Goal: Task Accomplishment & Management: Use online tool/utility

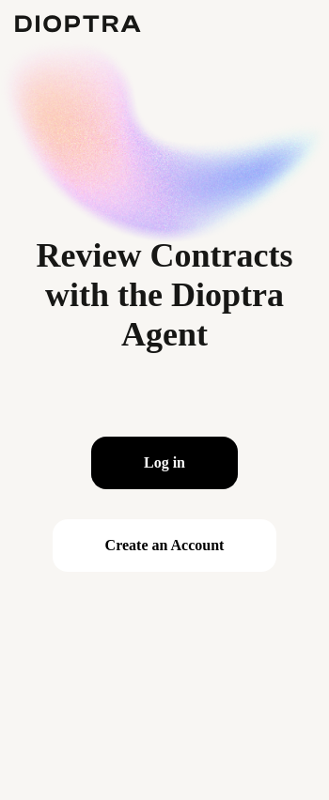
click at [129, 464] on button "Log in" at bounding box center [164, 463] width 146 height 53
click at [144, 480] on button "Log in" at bounding box center [164, 463] width 146 height 53
click at [297, 21] on div "Review Contracts with the Dioptra Agent Log in Create an Account" at bounding box center [164, 400] width 329 height 800
click at [163, 467] on button "Log in" at bounding box center [164, 463] width 146 height 53
click at [137, 439] on div "Log in Create an Account" at bounding box center [165, 504] width 224 height 165
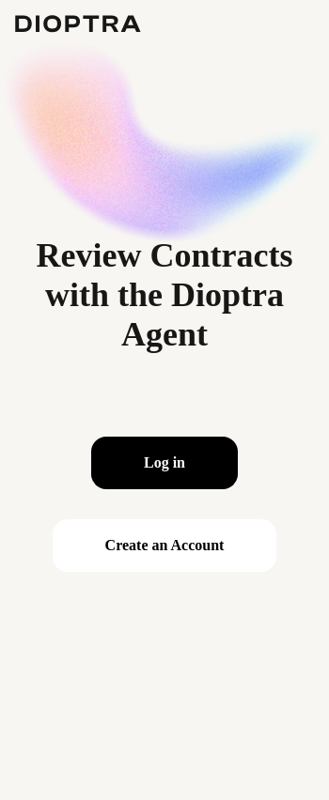
click at [157, 454] on button "Log in" at bounding box center [164, 463] width 146 height 53
